Goal: Task Accomplishment & Management: Manage account settings

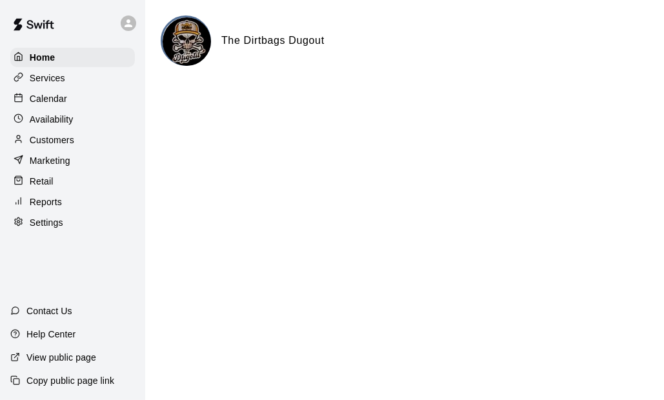
click at [68, 150] on div "Customers" at bounding box center [72, 139] width 125 height 19
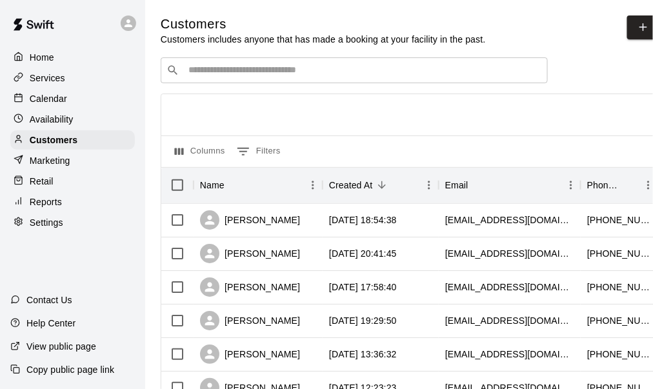
click at [229, 77] on input "Search customers by name or email" at bounding box center [364, 70] width 358 height 13
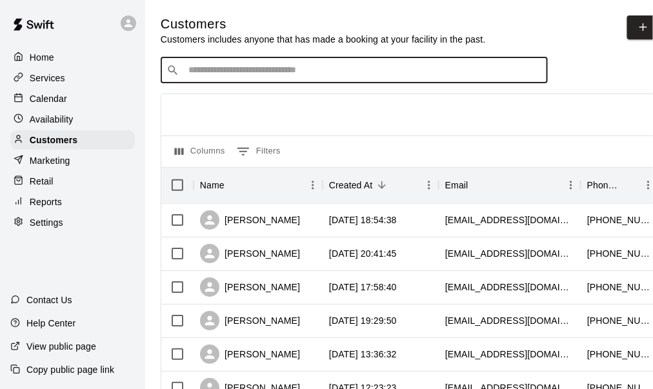
click at [248, 70] on input "Search customers by name or email" at bounding box center [364, 70] width 358 height 13
type input "**"
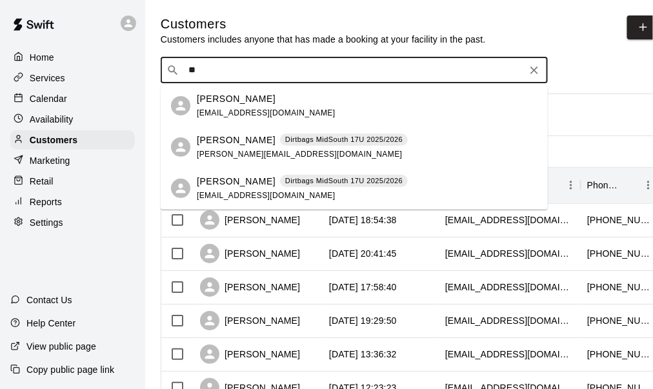
click at [231, 190] on div "jaxon pulliam Dirtbags MidSouth 17U 2025/2026 chrishaniejr@gmail.com" at bounding box center [302, 189] width 211 height 28
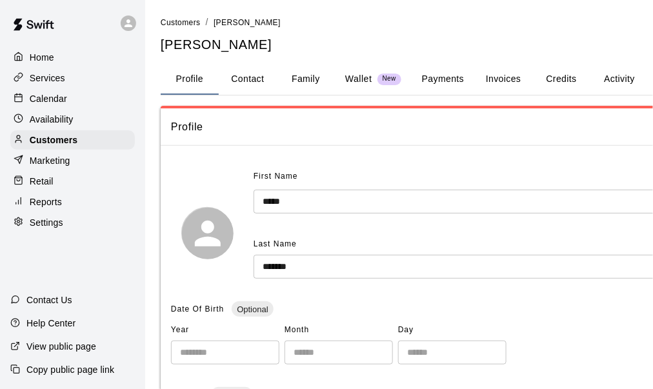
click at [563, 80] on button "Credits" at bounding box center [562, 79] width 58 height 31
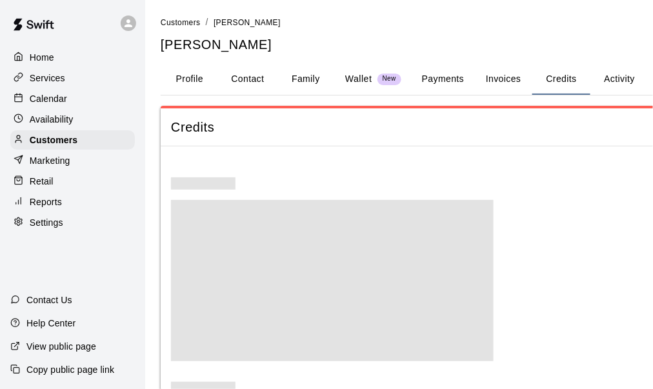
click at [456, 79] on button "Payments" at bounding box center [443, 79] width 63 height 31
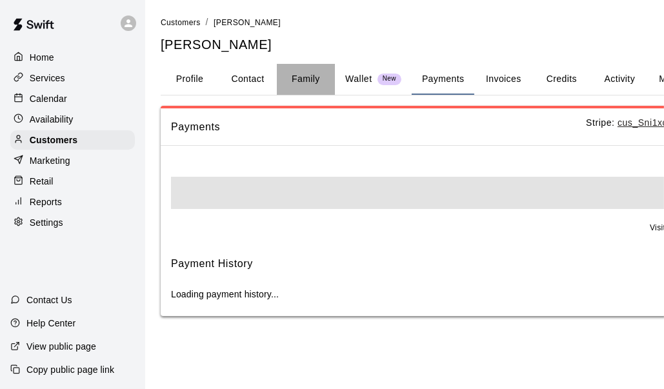
click at [303, 88] on button "Family" at bounding box center [306, 79] width 58 height 31
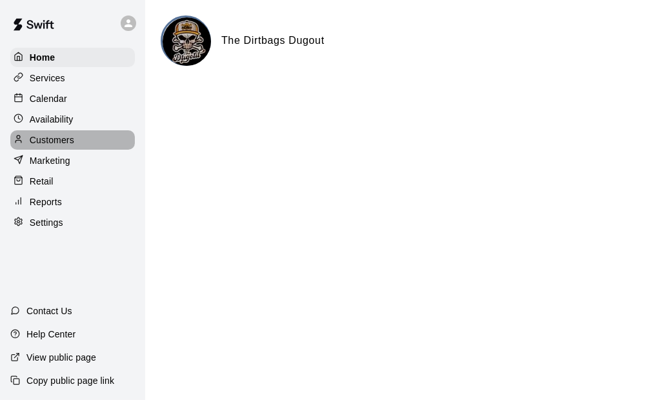
click at [68, 141] on p "Customers" at bounding box center [52, 140] width 45 height 13
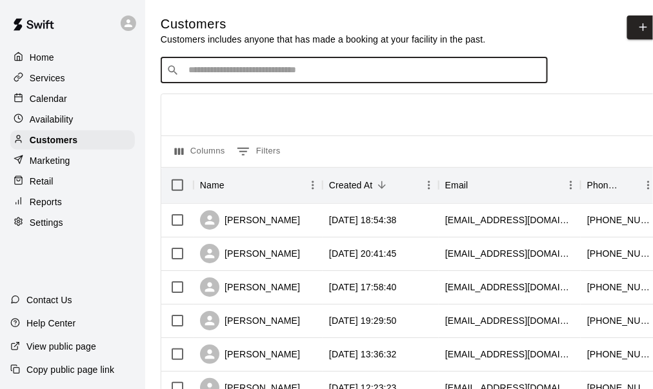
click at [254, 77] on input "Search customers by name or email" at bounding box center [364, 70] width 358 height 13
type input "****"
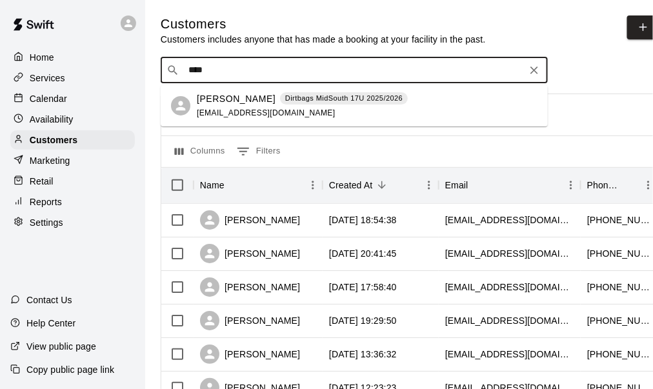
click at [241, 99] on p "[PERSON_NAME]" at bounding box center [236, 99] width 79 height 14
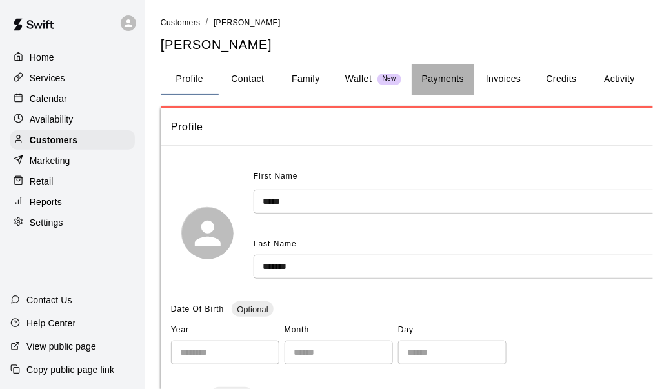
click at [456, 80] on button "Payments" at bounding box center [443, 79] width 63 height 31
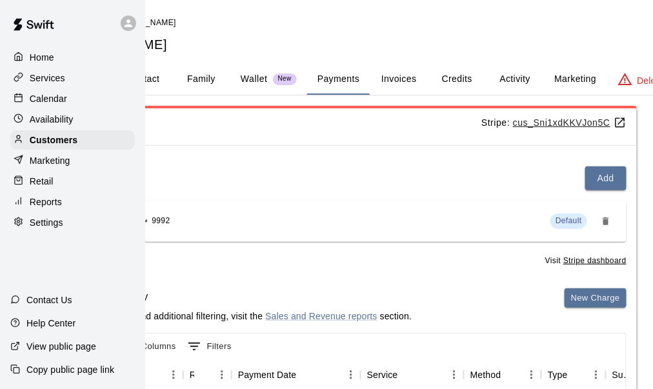
scroll to position [0, 105]
click at [600, 181] on button "Add" at bounding box center [605, 179] width 41 height 24
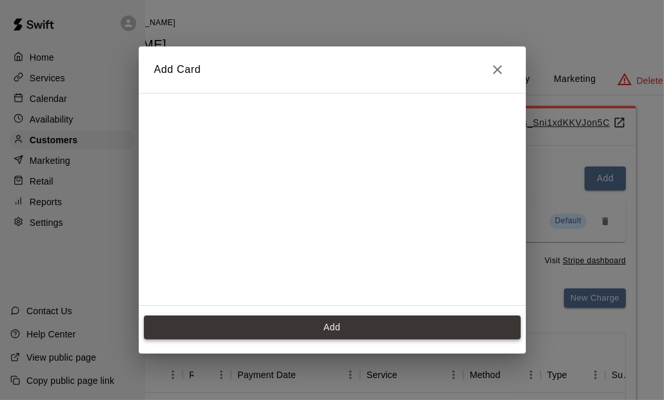
click at [322, 329] on button "Add" at bounding box center [332, 328] width 377 height 24
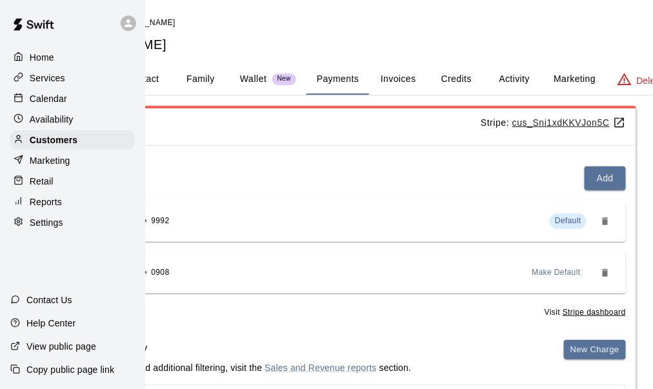
click at [561, 272] on span "Make Default" at bounding box center [557, 273] width 49 height 13
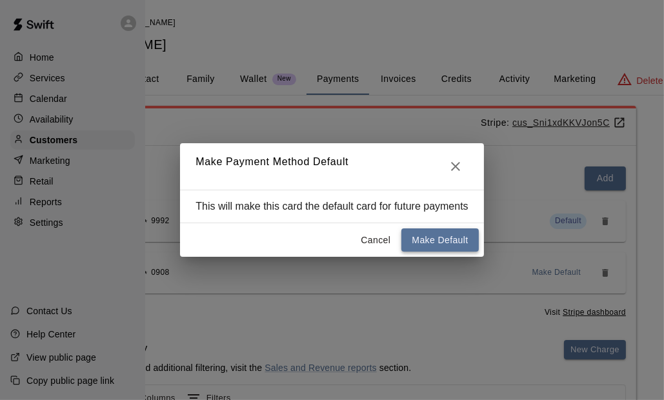
click at [431, 237] on button "Make Default" at bounding box center [440, 241] width 77 height 24
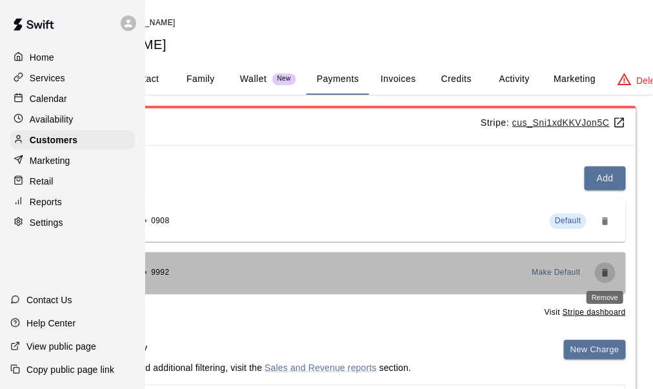
click at [607, 274] on icon "Remove" at bounding box center [605, 273] width 6 height 8
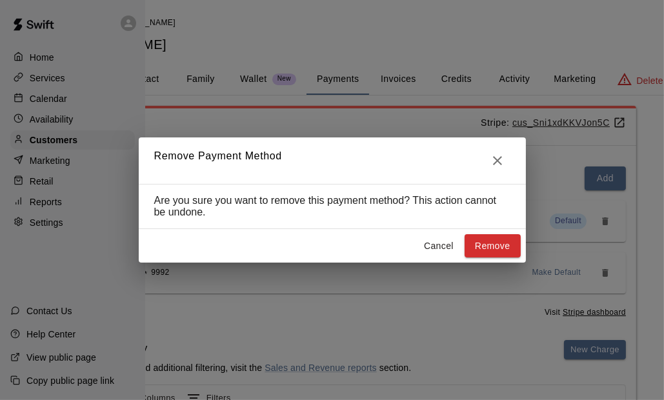
click at [500, 252] on button "Remove" at bounding box center [493, 246] width 56 height 24
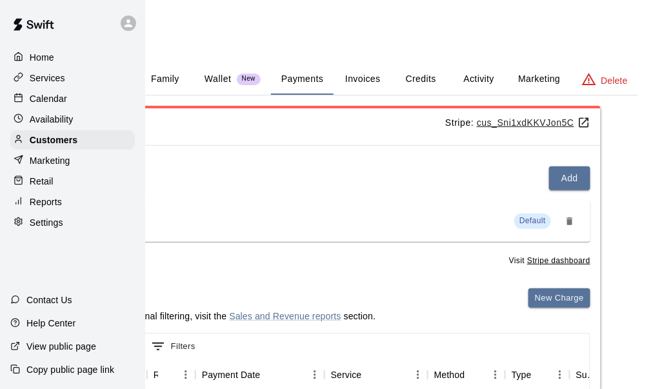
scroll to position [0, 0]
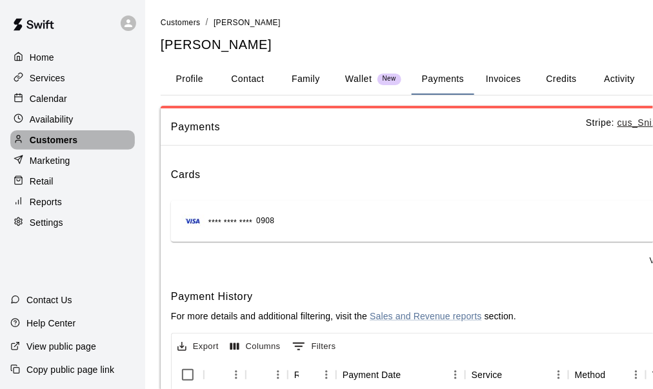
click at [78, 143] on div "Customers" at bounding box center [72, 139] width 125 height 19
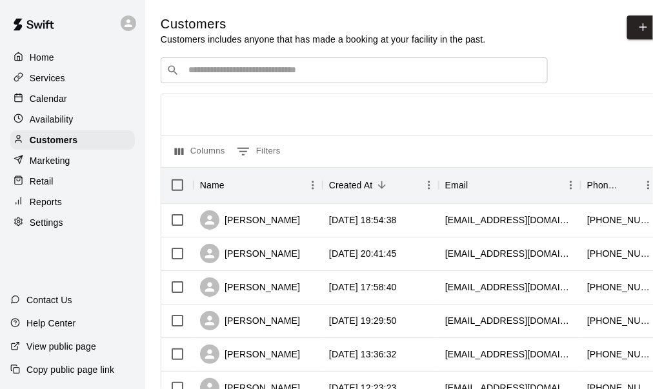
click at [271, 76] on input "Search customers by name or email" at bounding box center [364, 70] width 358 height 13
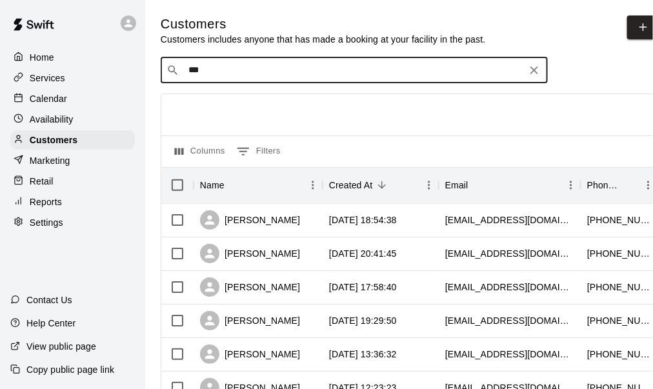
type input "****"
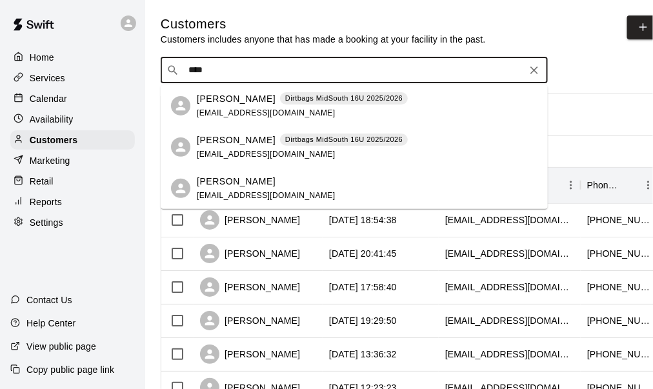
click at [218, 99] on p "[PERSON_NAME]" at bounding box center [236, 99] width 79 height 14
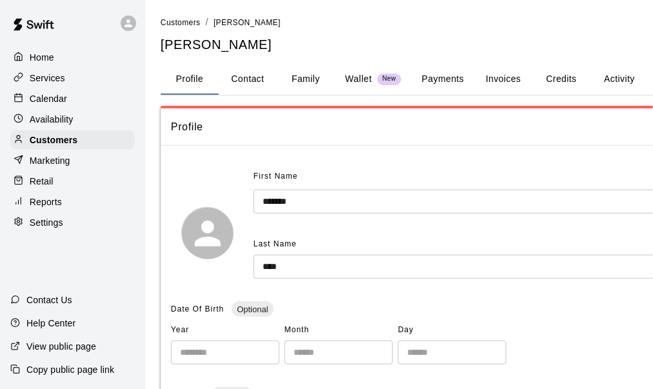
click at [445, 78] on button "Payments" at bounding box center [443, 79] width 63 height 31
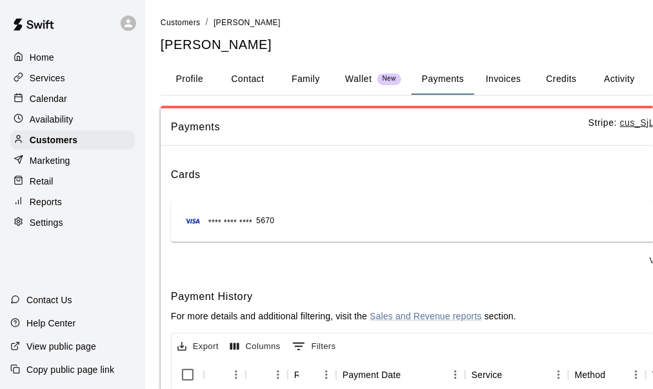
scroll to position [0, 141]
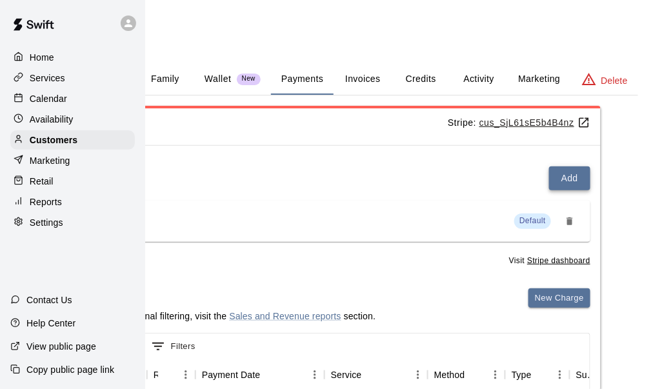
click at [569, 185] on button "Add" at bounding box center [569, 179] width 41 height 24
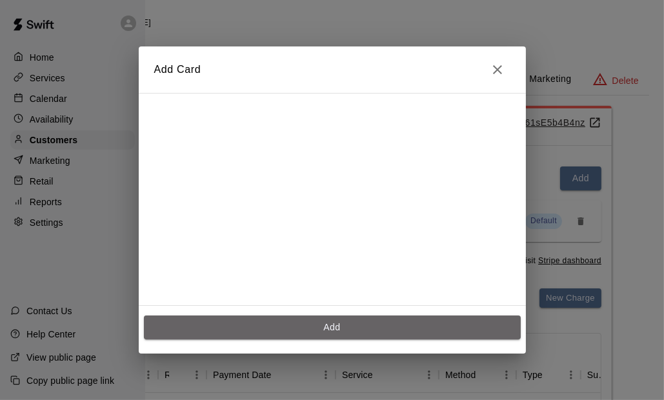
click at [334, 331] on button "Add" at bounding box center [332, 328] width 377 height 24
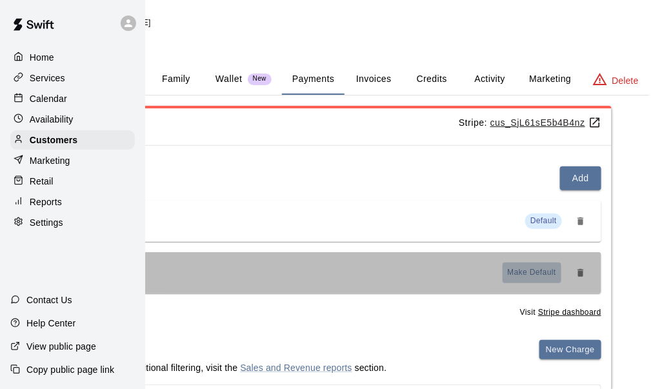
click at [528, 274] on span "Make Default" at bounding box center [532, 273] width 49 height 13
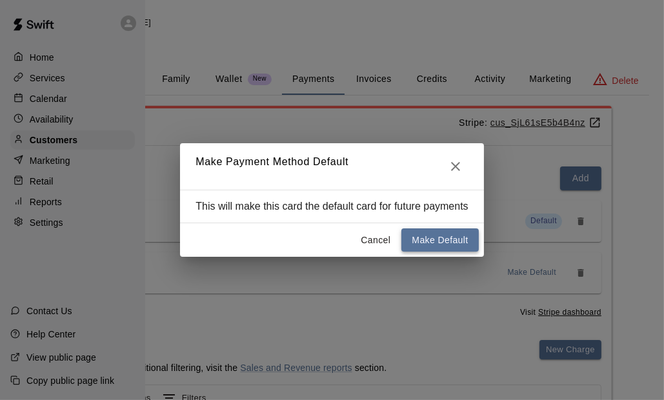
click at [442, 235] on button "Make Default" at bounding box center [440, 241] width 77 height 24
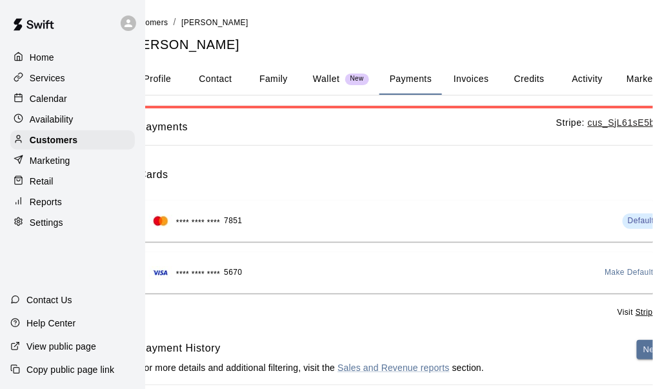
scroll to position [0, 66]
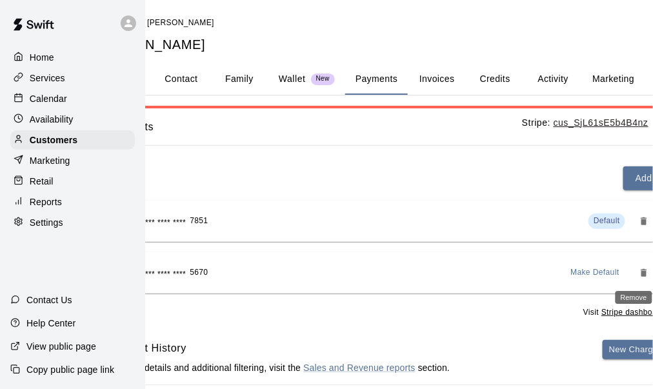
click at [646, 275] on icon "Remove" at bounding box center [644, 273] width 10 height 10
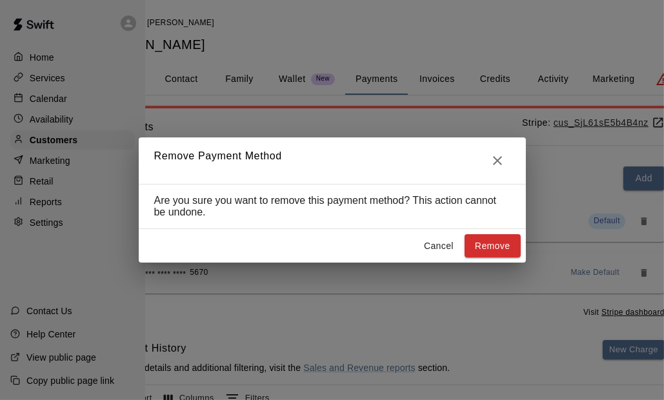
click at [480, 249] on button "Remove" at bounding box center [493, 246] width 56 height 24
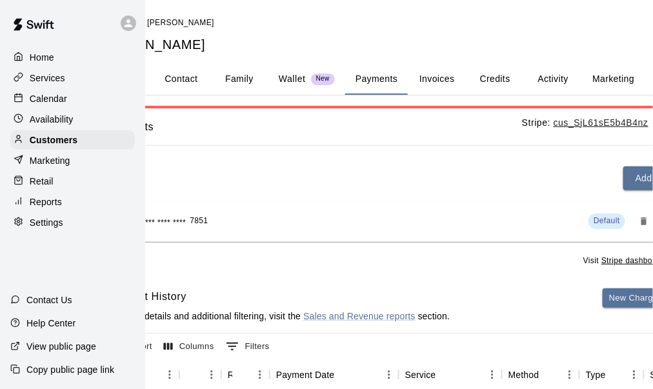
click at [57, 232] on div "Settings" at bounding box center [72, 222] width 125 height 19
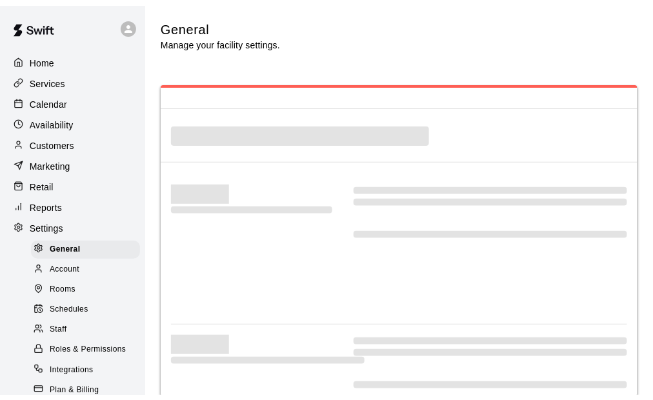
scroll to position [2804, 0]
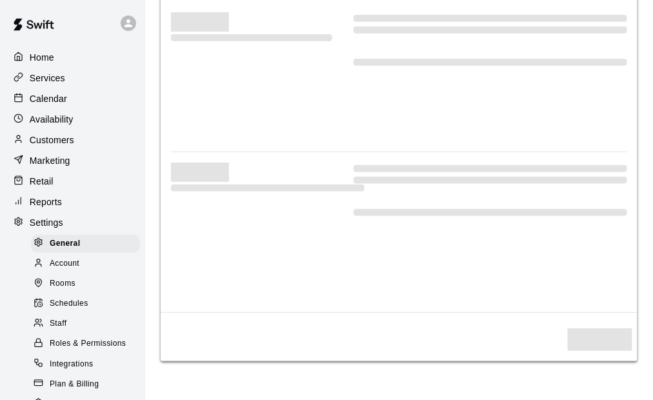
select select "**"
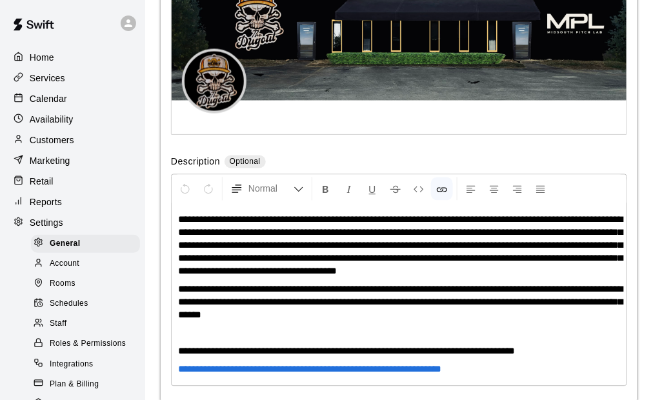
scroll to position [108, 0]
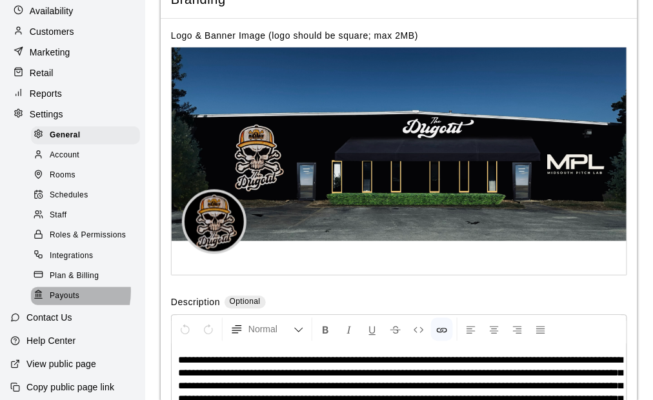
click at [53, 303] on span "Payouts" at bounding box center [65, 296] width 30 height 13
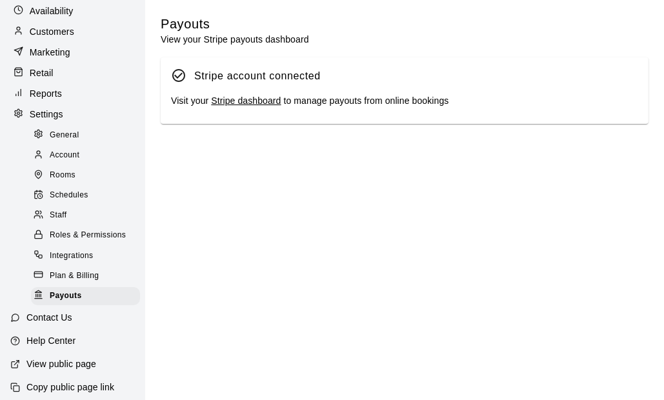
click at [246, 103] on link "Stripe dashboard" at bounding box center [246, 101] width 70 height 10
click at [68, 38] on p "Customers" at bounding box center [52, 31] width 45 height 13
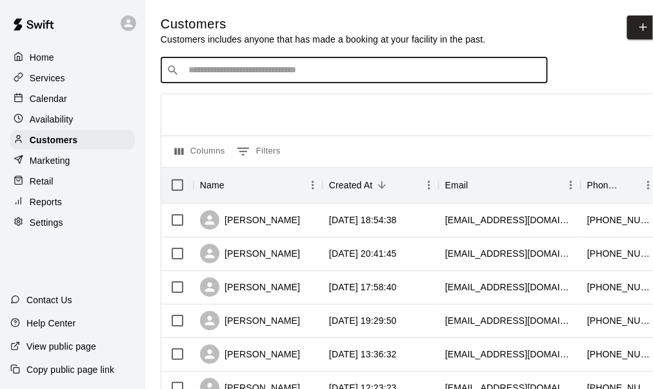
click at [274, 77] on input "Search customers by name or email" at bounding box center [364, 70] width 358 height 13
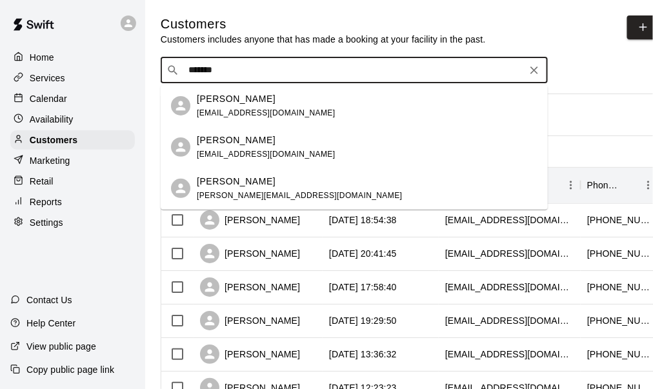
type input "********"
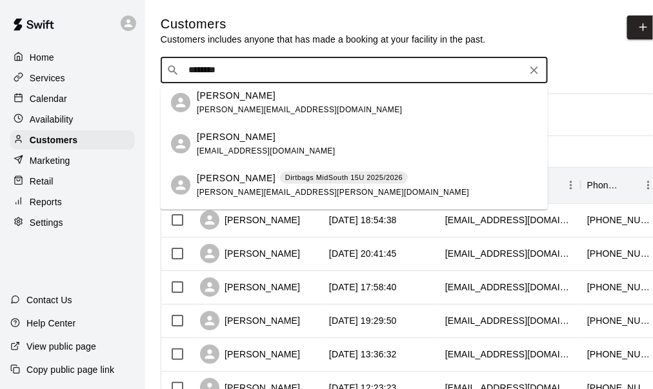
scroll to position [129, 0]
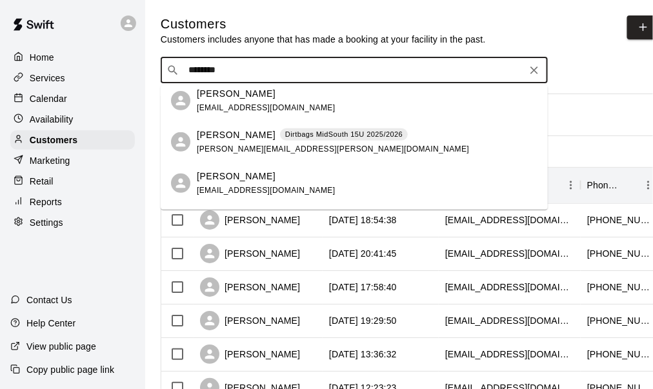
click at [250, 152] on span "[PERSON_NAME][EMAIL_ADDRESS][PERSON_NAME][DOMAIN_NAME]" at bounding box center [333, 149] width 272 height 9
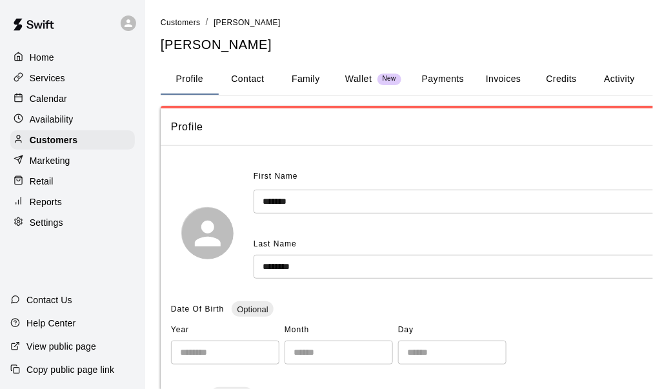
click at [608, 83] on button "Activity" at bounding box center [620, 79] width 58 height 31
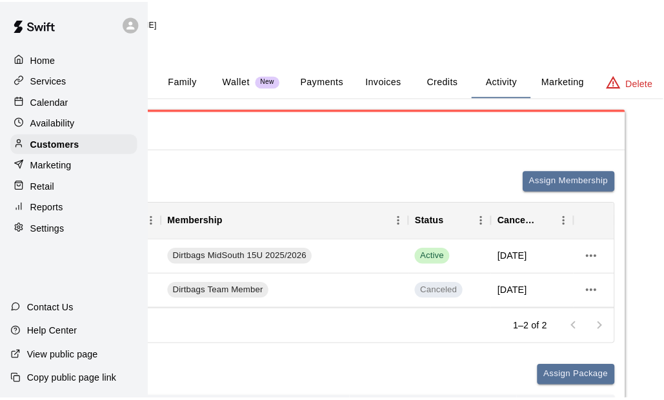
scroll to position [0, 130]
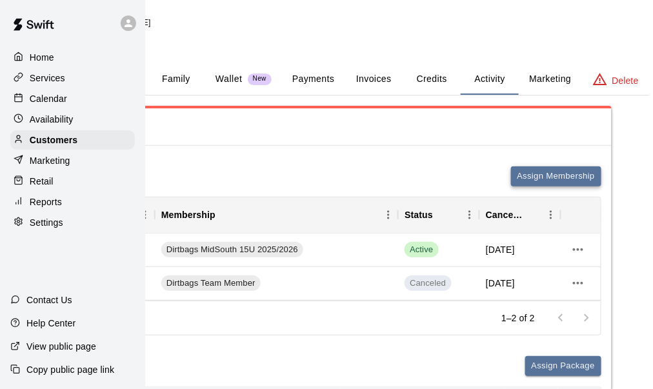
click at [548, 168] on button "Assign Membership" at bounding box center [556, 177] width 90 height 20
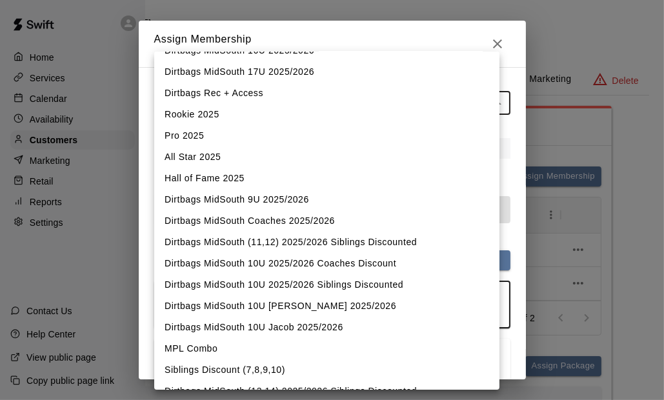
scroll to position [311, 0]
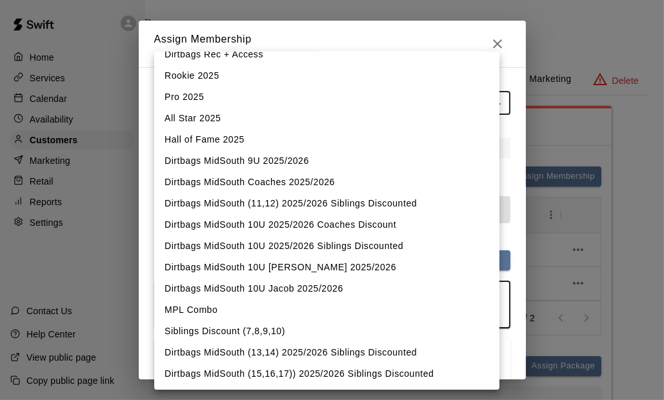
click at [327, 369] on li "Dirtbags MidSouth (15,16,17)) 2025/2026 Siblings Discounted" at bounding box center [326, 373] width 345 height 21
type input "**********"
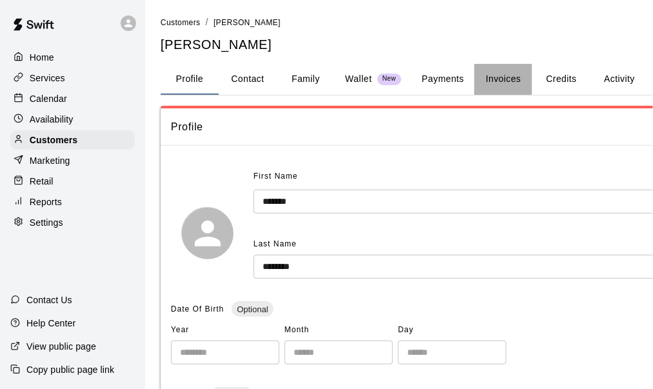
click at [513, 76] on button "Invoices" at bounding box center [504, 79] width 58 height 31
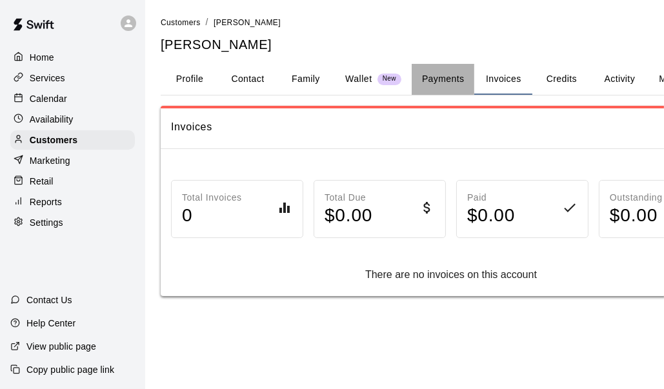
click at [440, 76] on button "Payments" at bounding box center [443, 79] width 63 height 31
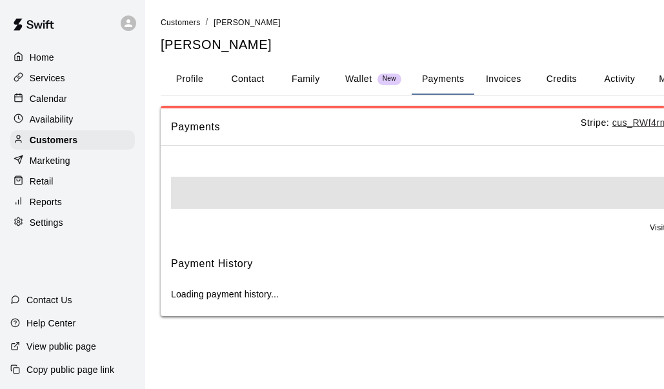
click at [616, 76] on button "Activity" at bounding box center [620, 79] width 58 height 31
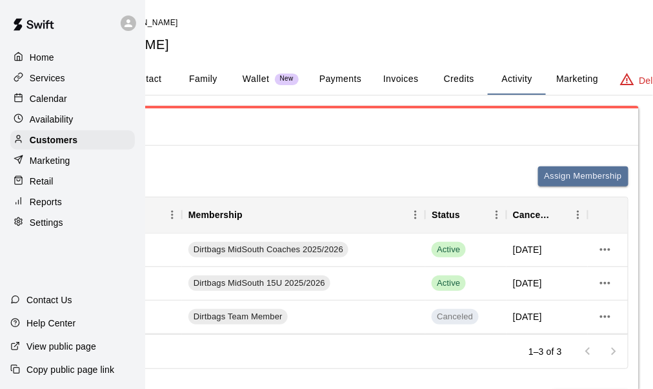
scroll to position [0, 103]
click at [602, 283] on icon "more actions" at bounding box center [605, 283] width 10 height 3
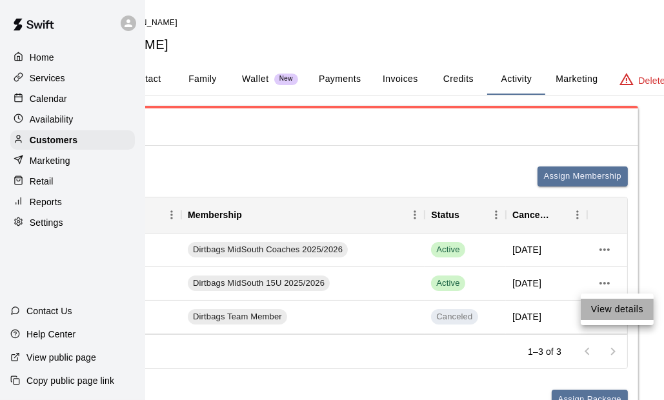
click at [615, 305] on li "View details" at bounding box center [617, 309] width 73 height 21
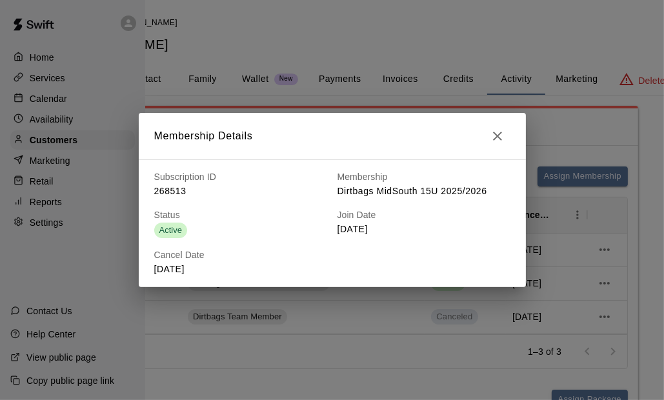
click at [498, 136] on icon "button" at bounding box center [497, 136] width 9 height 9
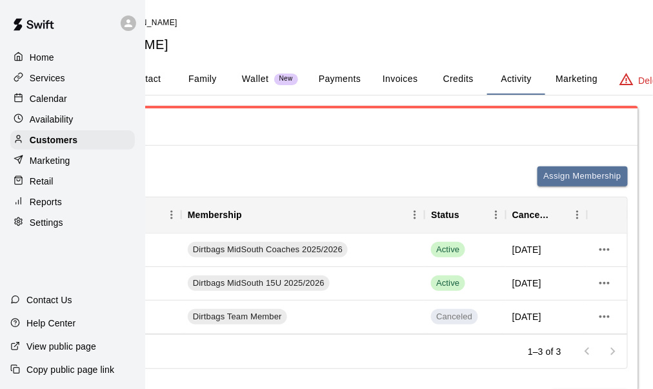
click at [60, 79] on p "Services" at bounding box center [48, 78] width 36 height 13
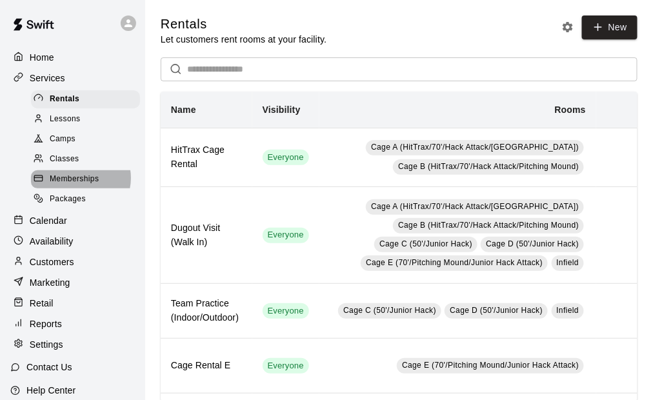
click at [77, 183] on span "Memberships" at bounding box center [74, 179] width 49 height 13
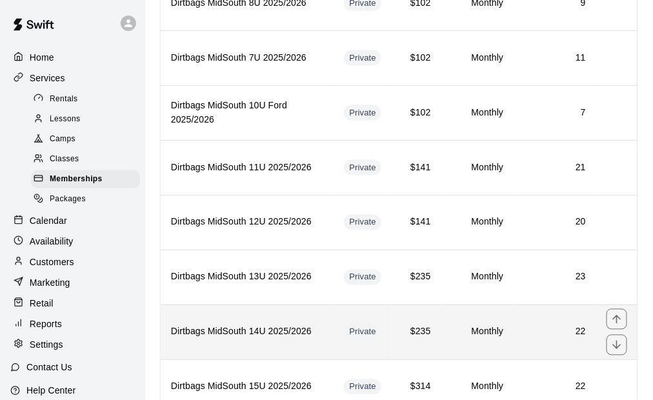
scroll to position [581, 0]
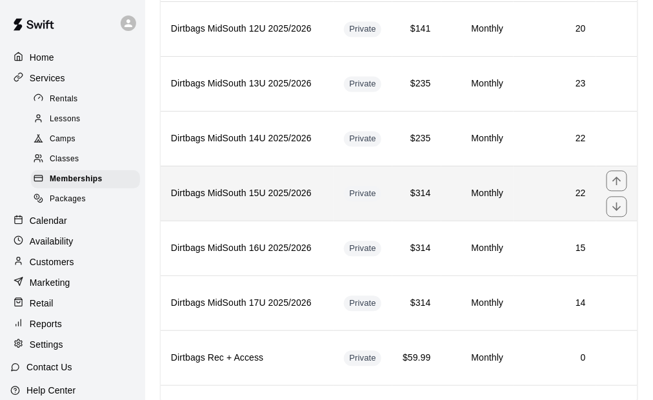
click at [256, 187] on th "Dirtbags MidSouth 15U 2025/2026" at bounding box center [247, 193] width 173 height 55
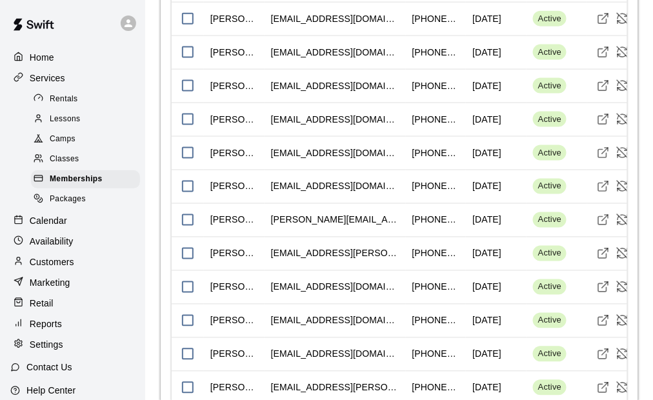
scroll to position [1543, 0]
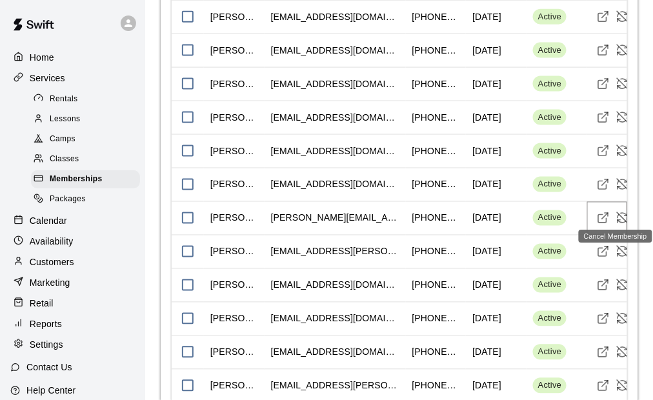
click at [624, 212] on icon "Cancel Membership" at bounding box center [623, 218] width 13 height 13
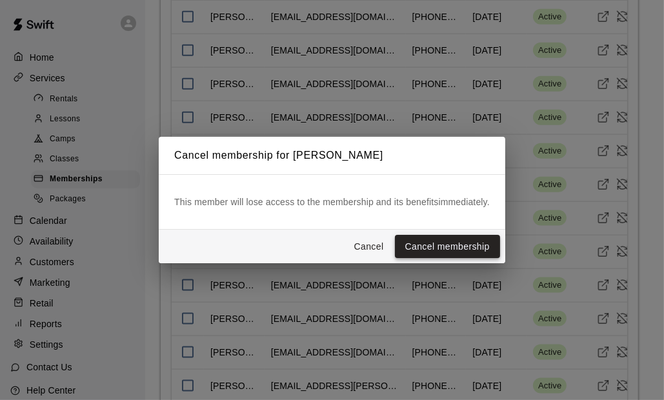
click at [453, 244] on button "Cancel membership" at bounding box center [447, 247] width 105 height 24
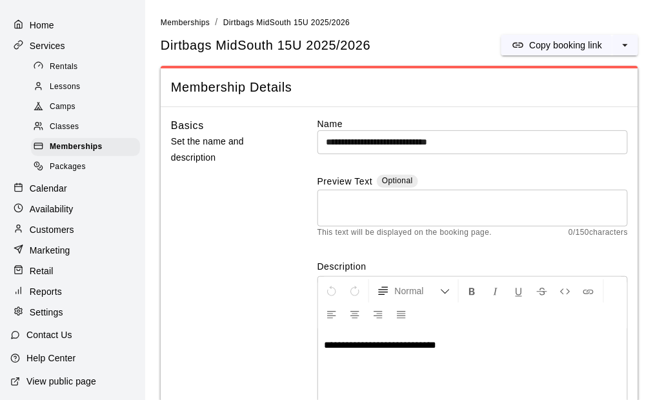
scroll to position [0, 0]
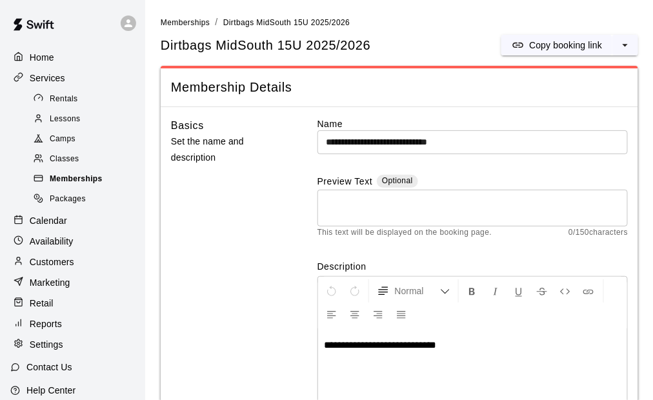
click at [85, 186] on span "Memberships" at bounding box center [76, 179] width 53 height 13
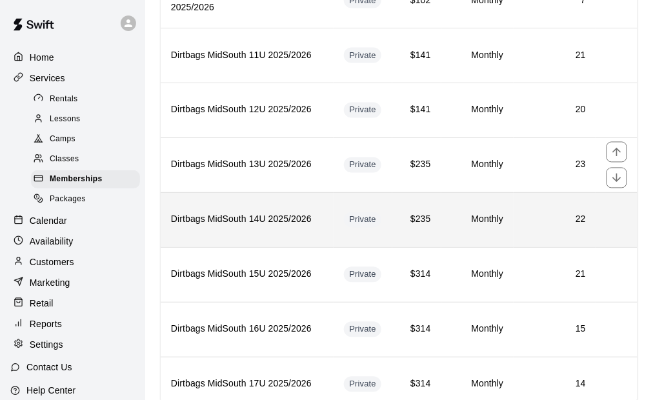
scroll to position [516, 0]
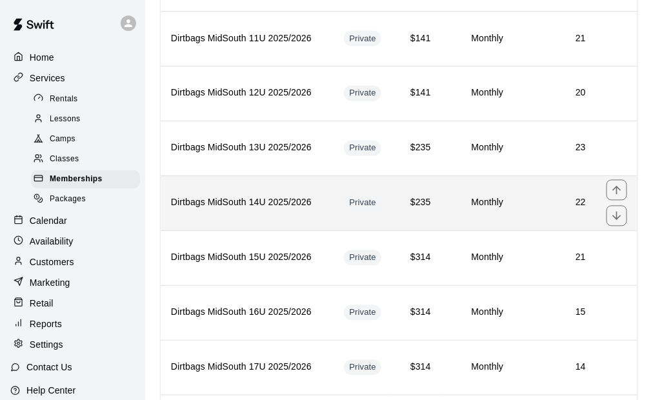
click at [281, 203] on th "Dirtbags MidSouth 14U 2025/2026" at bounding box center [247, 203] width 173 height 55
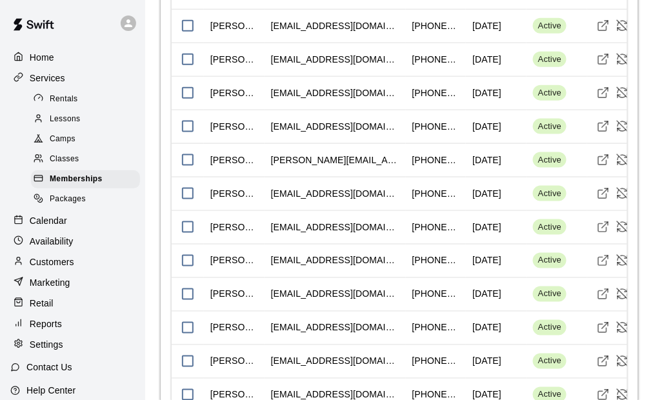
scroll to position [1485, 0]
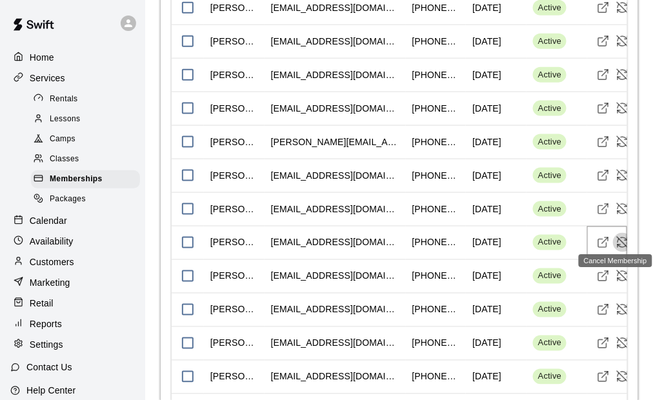
click at [622, 236] on icon "Cancel Membership" at bounding box center [623, 242] width 13 height 13
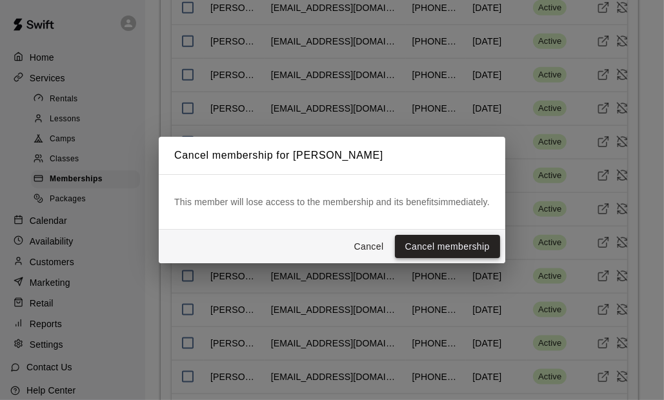
click at [445, 249] on button "Cancel membership" at bounding box center [447, 247] width 105 height 24
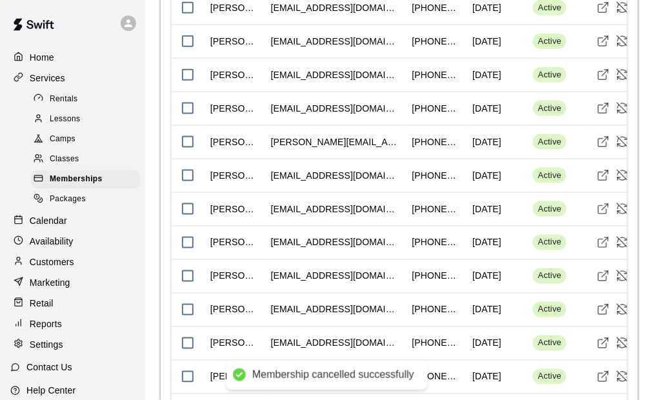
click at [77, 272] on div "Customers" at bounding box center [72, 261] width 125 height 19
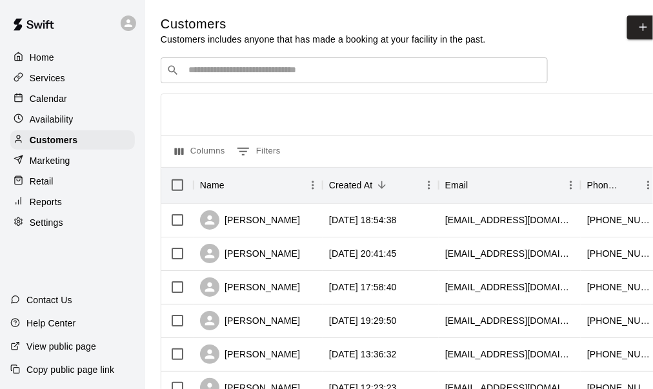
click at [310, 64] on div "​ ​" at bounding box center [354, 70] width 387 height 26
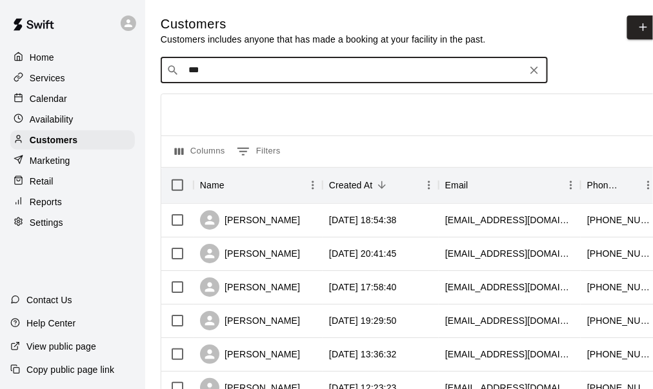
type input "****"
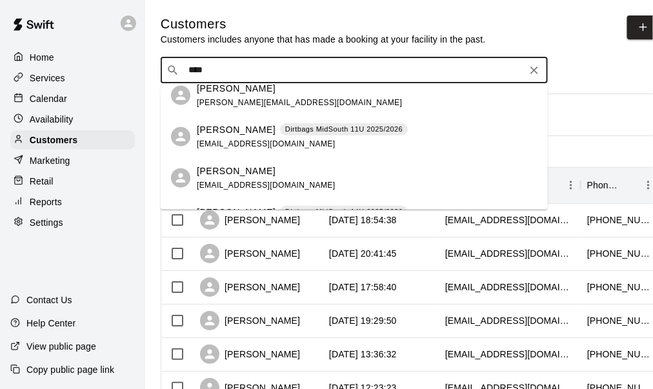
scroll to position [323, 0]
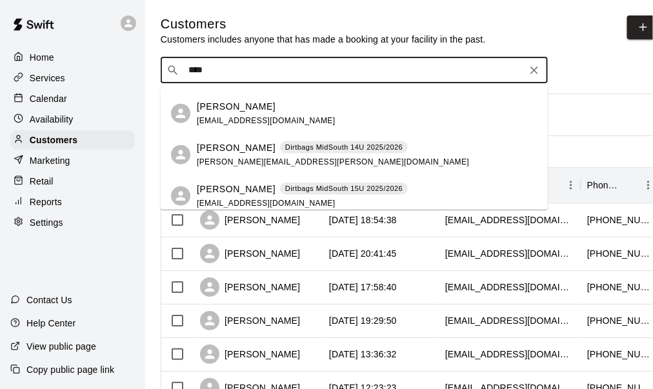
click at [244, 119] on span "matt.jernigan42@gmail.com" at bounding box center [266, 120] width 139 height 9
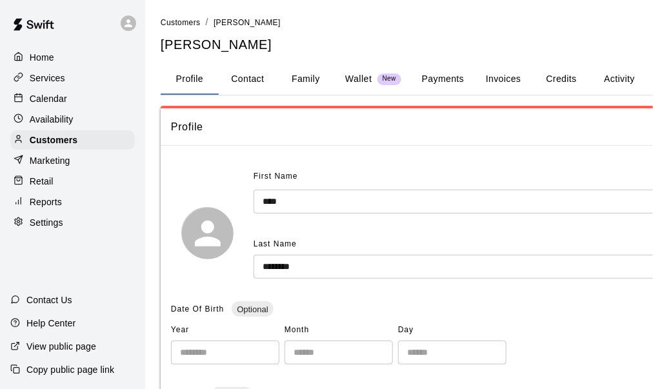
click at [615, 74] on button "Activity" at bounding box center [620, 79] width 58 height 31
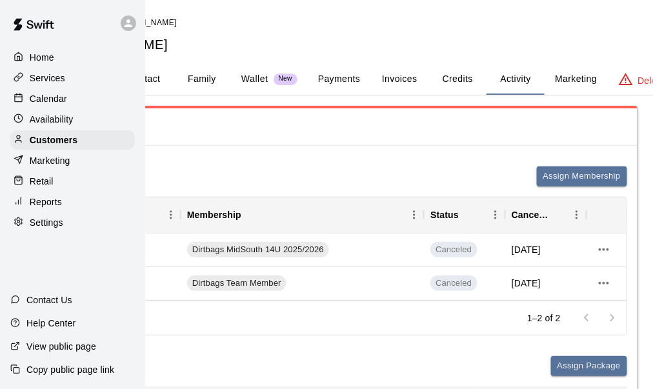
scroll to position [0, 141]
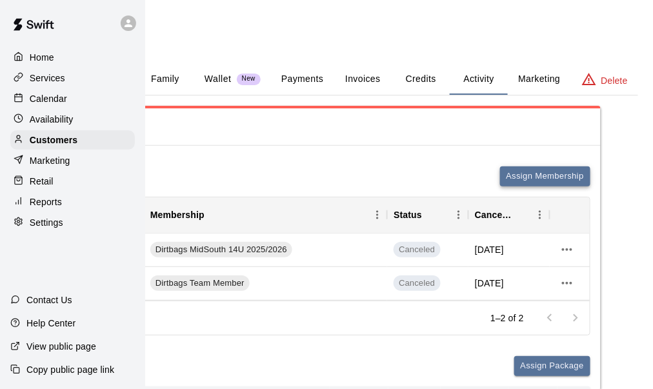
click at [574, 177] on button "Assign Membership" at bounding box center [545, 177] width 90 height 20
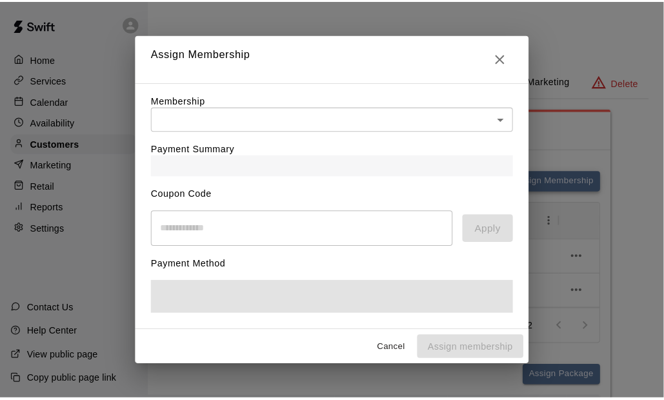
scroll to position [0, 130]
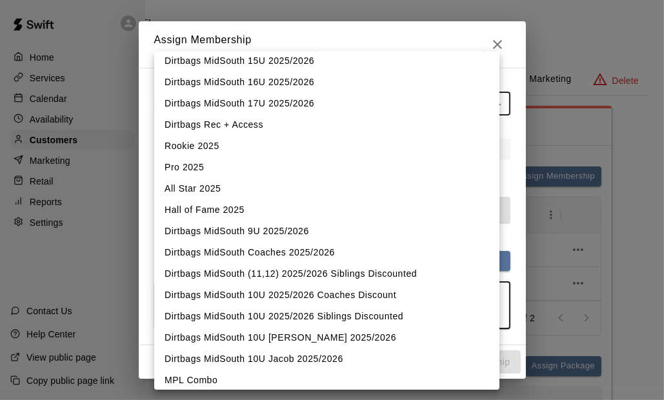
scroll to position [258, 0]
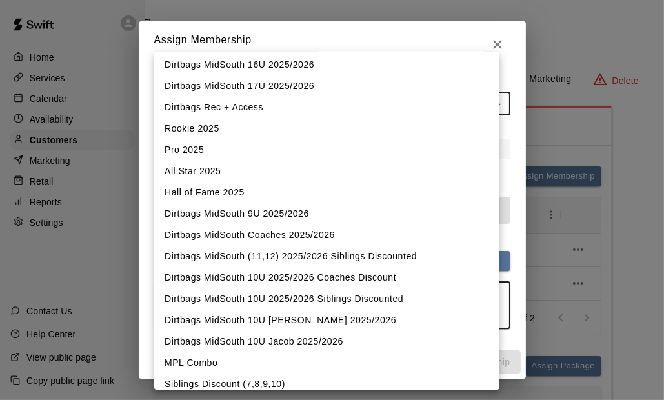
click at [306, 226] on li "Dirtbags MidSouth Coaches 2025/2026" at bounding box center [326, 235] width 345 height 21
type input "**********"
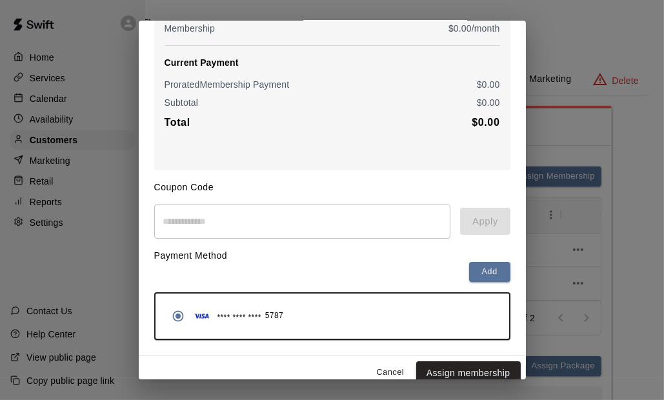
scroll to position [163, 0]
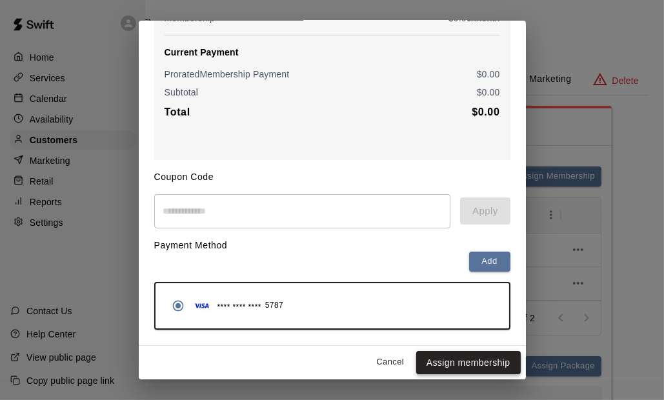
click at [473, 356] on button "Assign membership" at bounding box center [468, 363] width 105 height 24
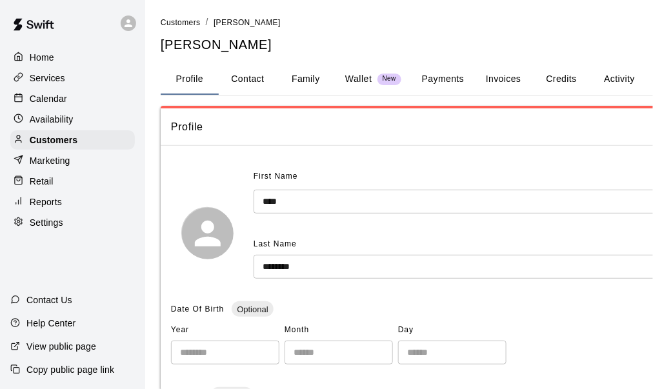
click at [443, 76] on button "Payments" at bounding box center [443, 79] width 63 height 31
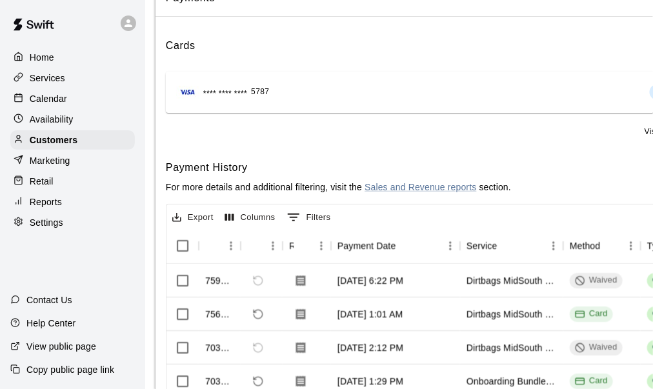
scroll to position [129, 0]
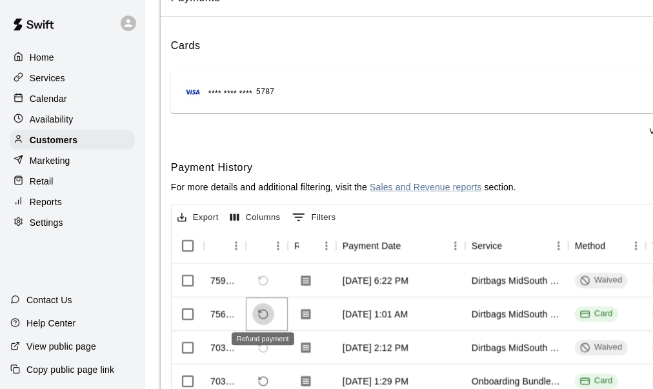
click at [263, 311] on icon "Refund payment" at bounding box center [264, 315] width 12 height 12
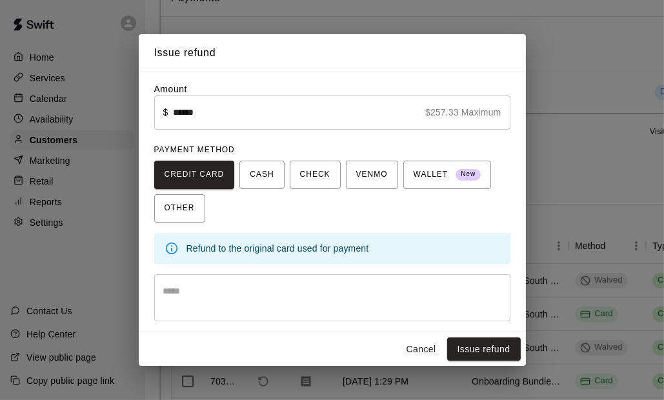
click at [196, 296] on textarea at bounding box center [332, 298] width 338 height 26
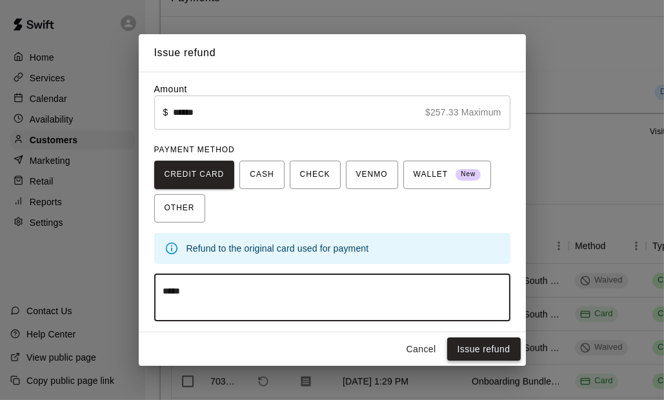
type textarea "*****"
click at [498, 351] on button "Issue refund" at bounding box center [484, 350] width 74 height 24
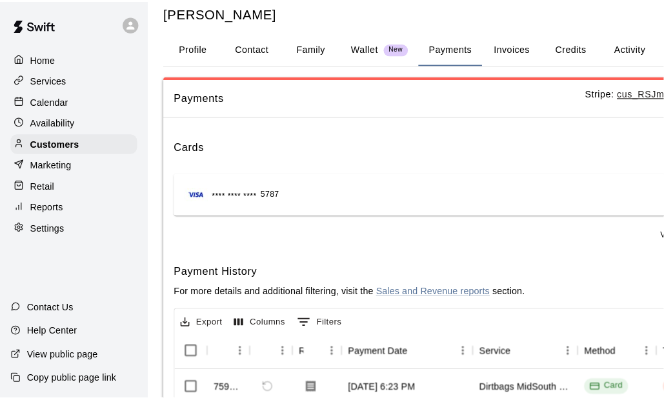
scroll to position [0, 0]
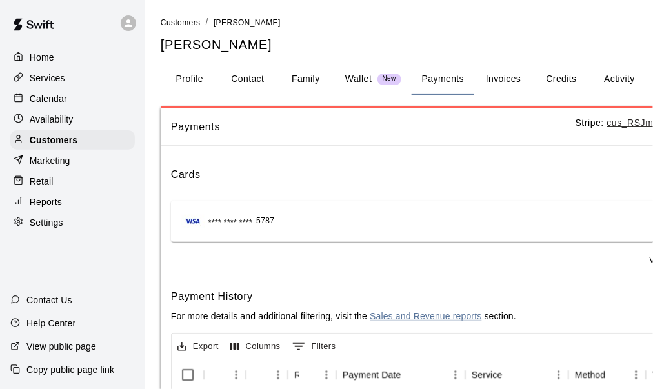
click at [45, 56] on p "Home" at bounding box center [42, 57] width 25 height 13
